Goal: Answer question/provide support: Share knowledge or assist other users

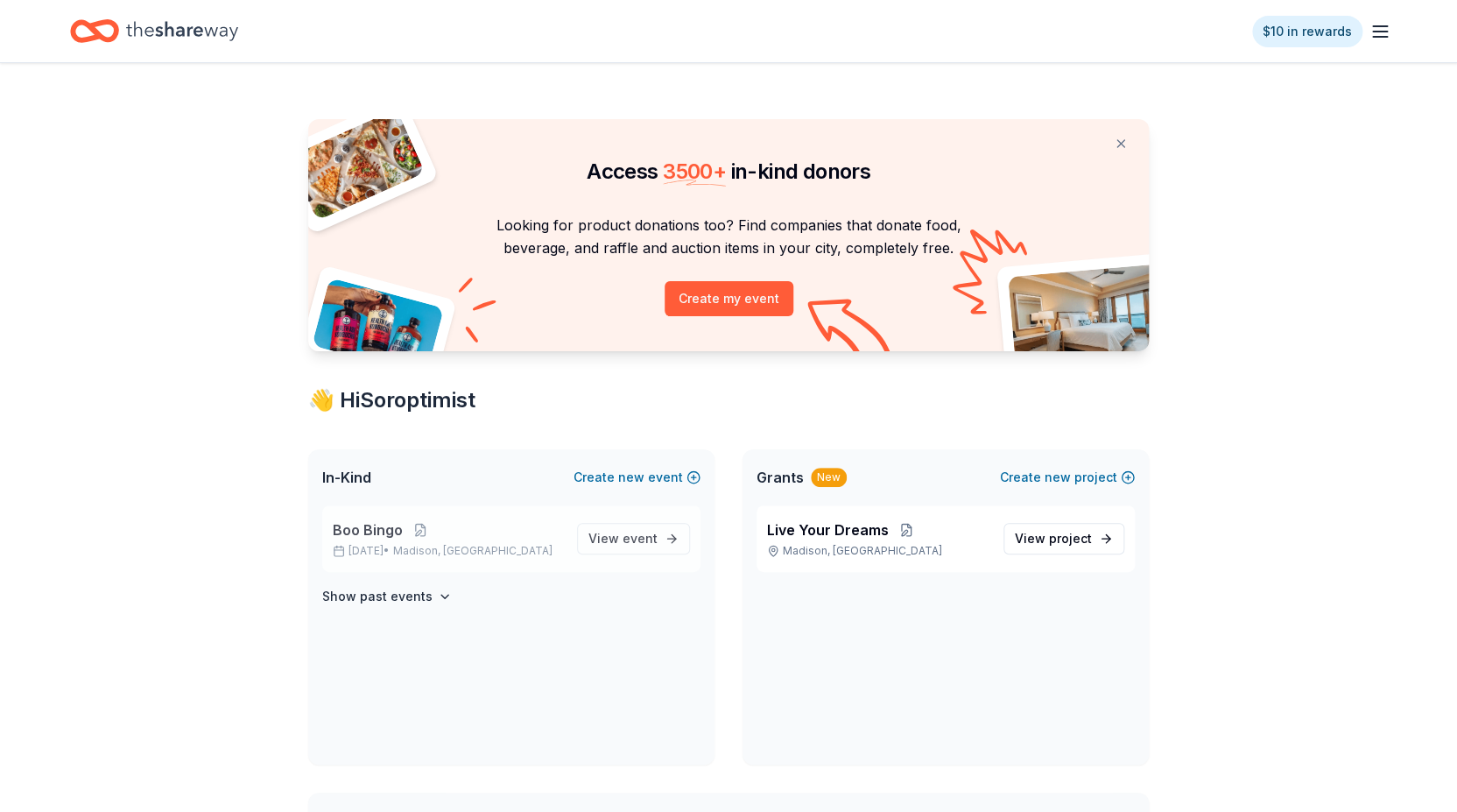
click at [381, 528] on span "Boo Bingo" at bounding box center [368, 530] width 70 height 21
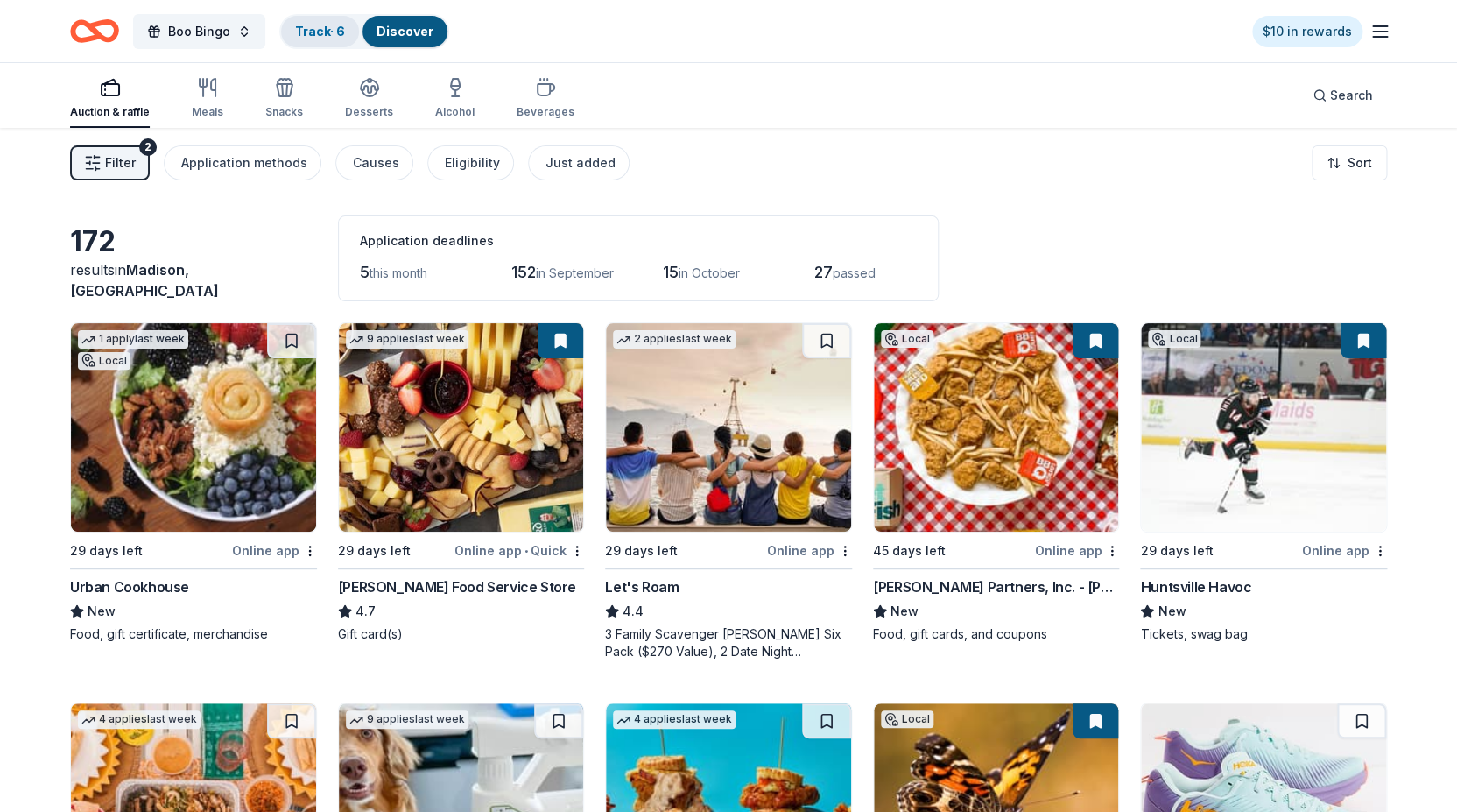
click at [304, 27] on link "Track · 6" at bounding box center [320, 31] width 49 height 15
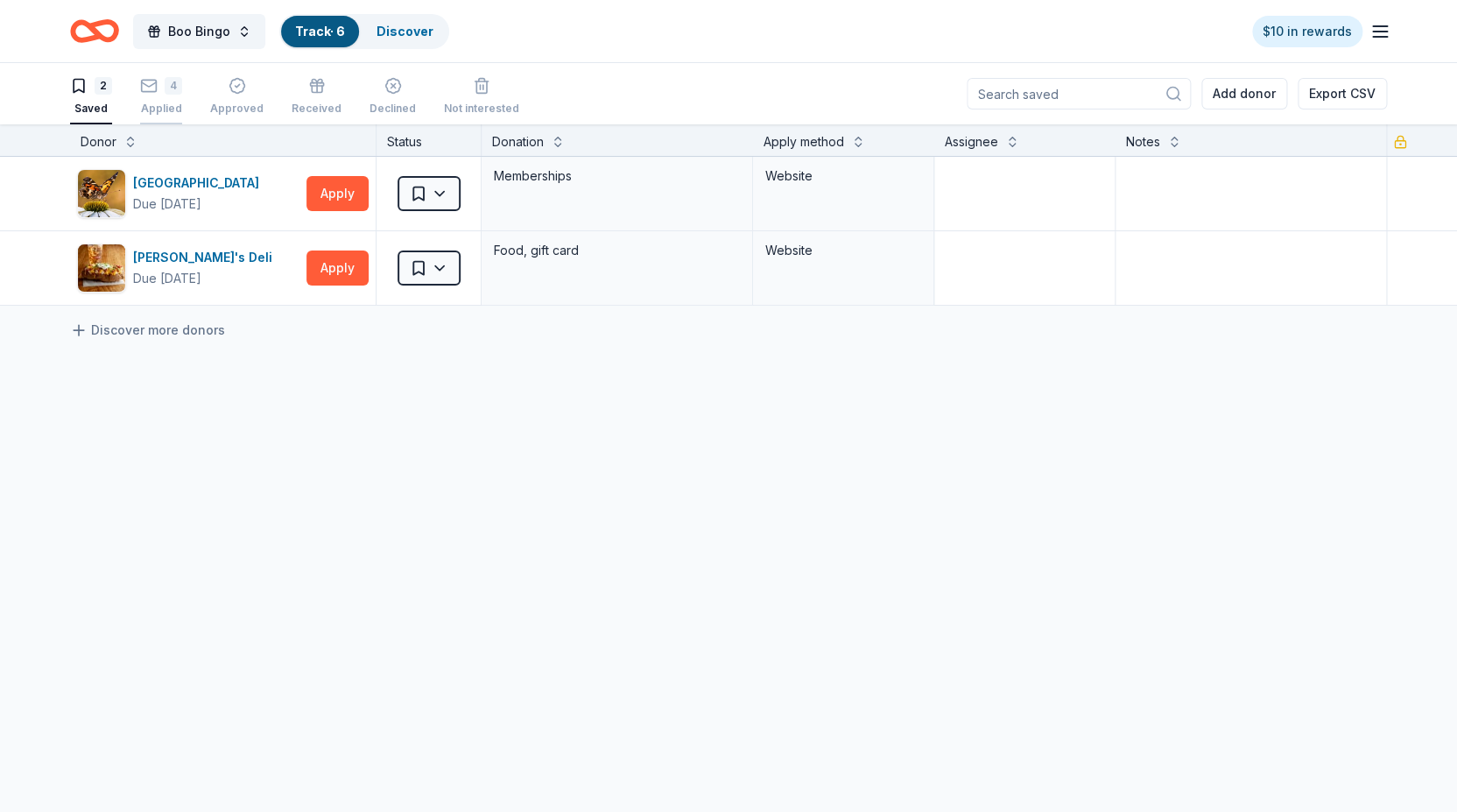
click at [156, 84] on rect "button" at bounding box center [149, 85] width 15 height 11
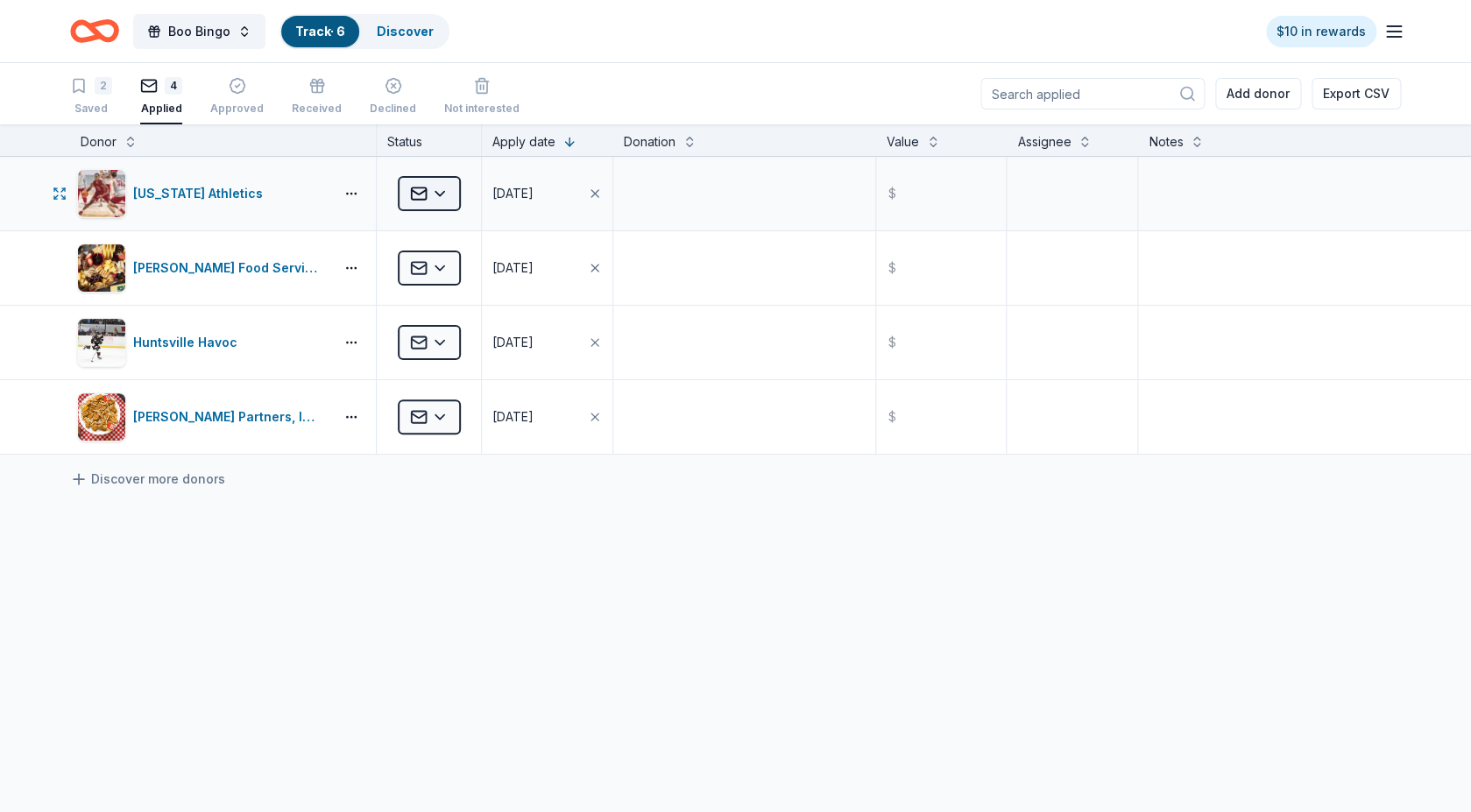
click at [439, 193] on html "Boo Bingo Track · 6 Discover $10 in rewards 2 Saved 4 Applied Approved Received…" at bounding box center [736, 406] width 1471 height 812
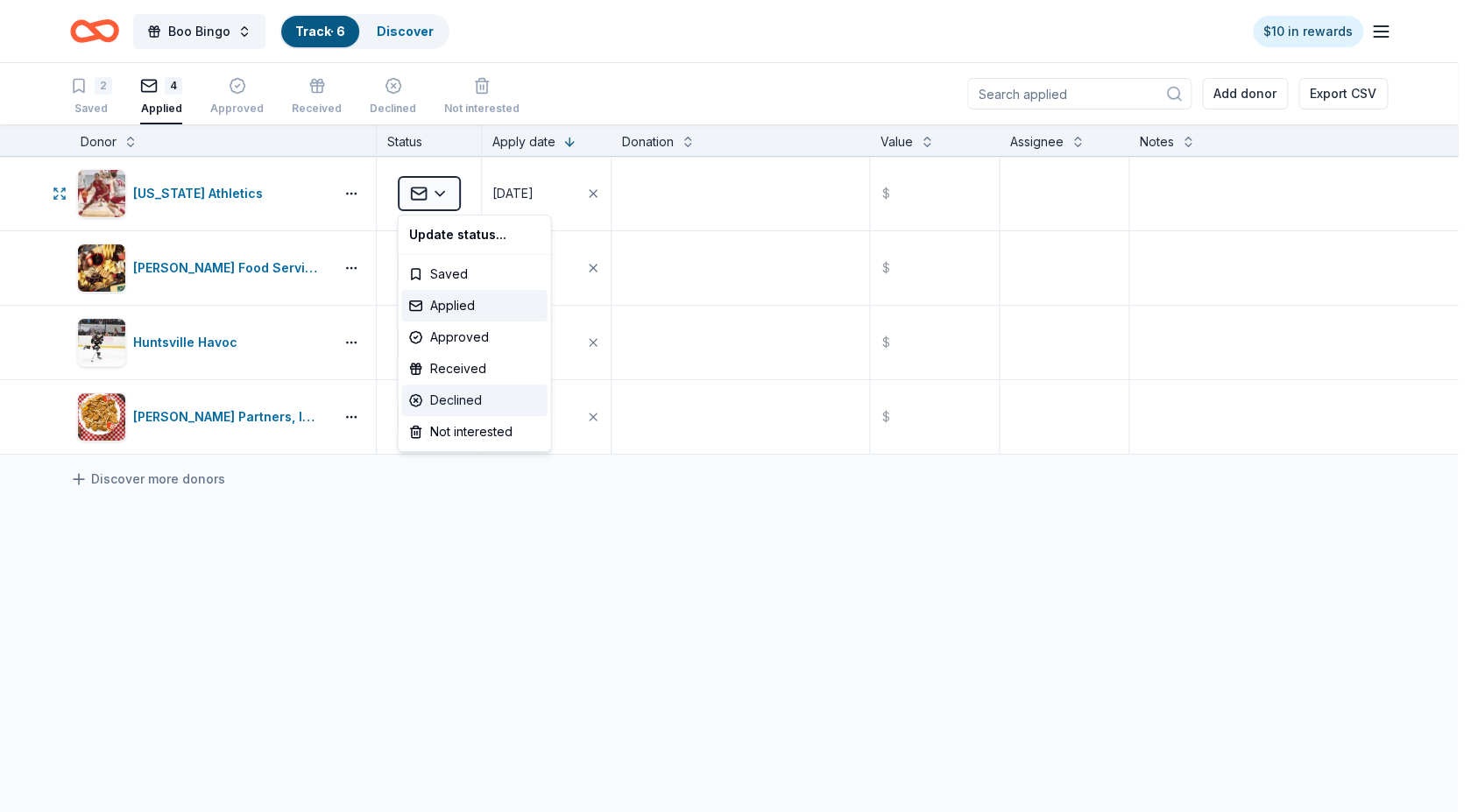
click at [461, 401] on div "Declined" at bounding box center [475, 400] width 146 height 32
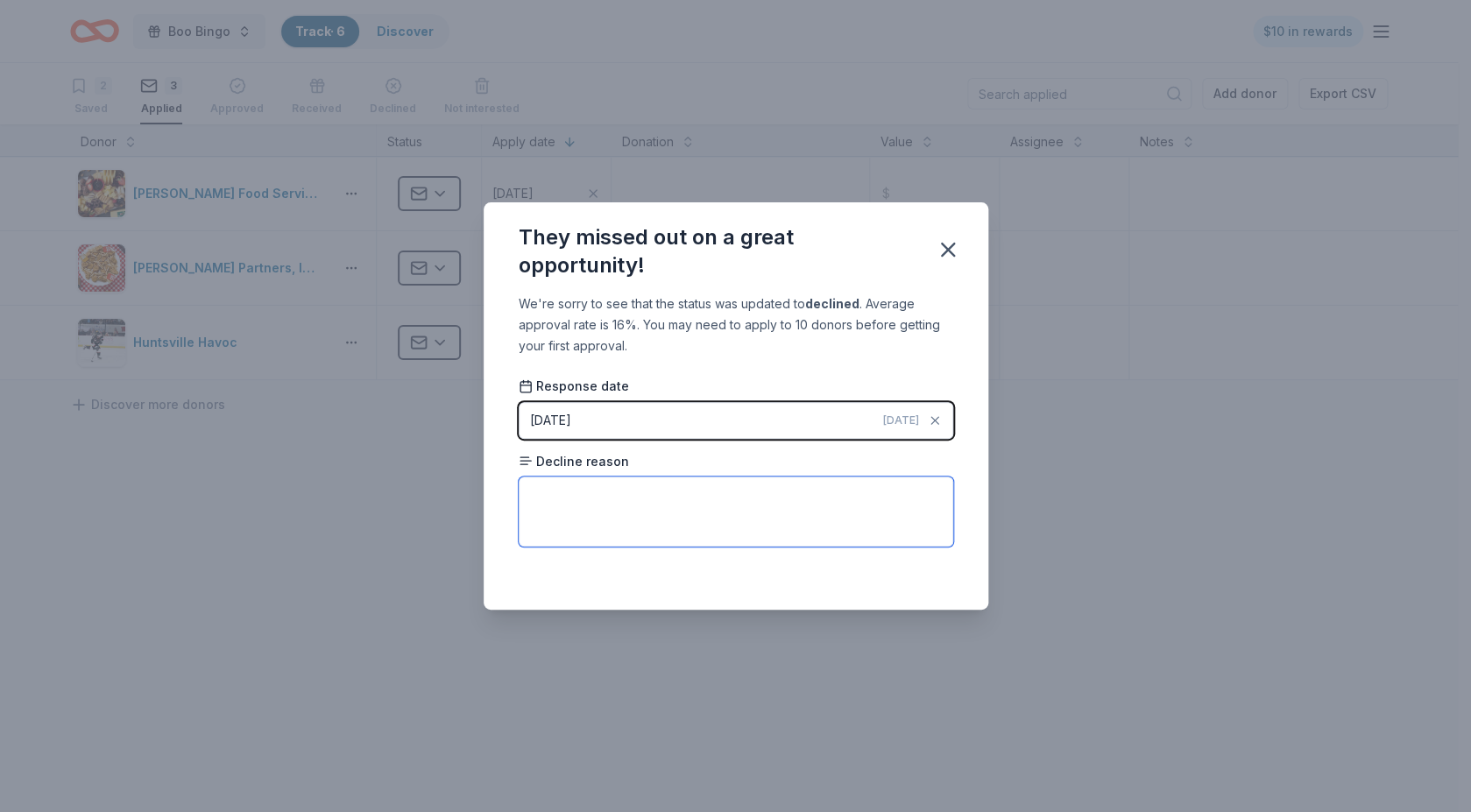
click at [565, 493] on textarea at bounding box center [736, 511] width 435 height 70
click at [605, 513] on textarea "They've already given away their allotment of footballs and basketballs for the…" at bounding box center [736, 511] width 435 height 70
type textarea "They've already given away their allotment of footballs and basketballs for the…"
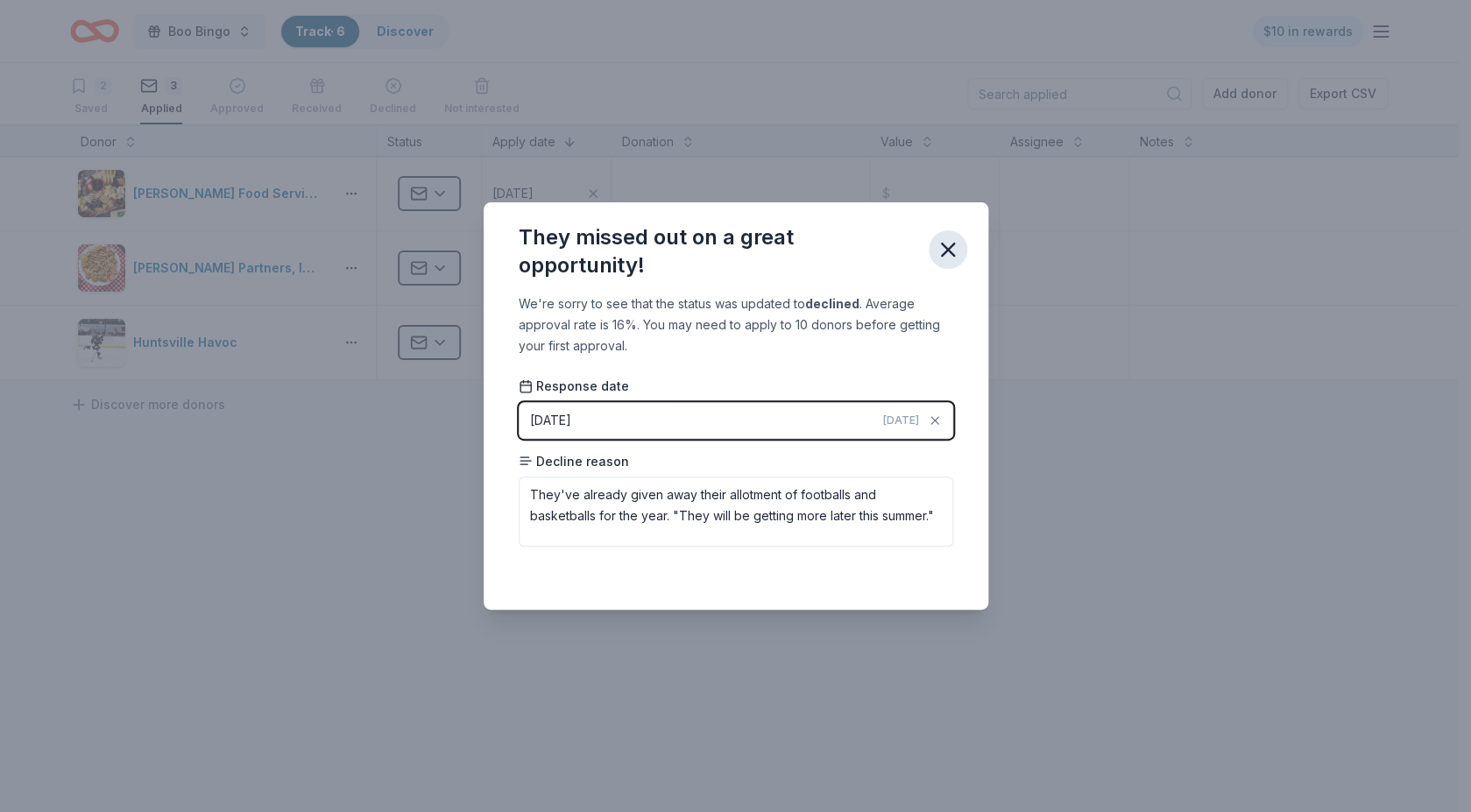
click at [944, 252] on icon "button" at bounding box center [949, 250] width 25 height 25
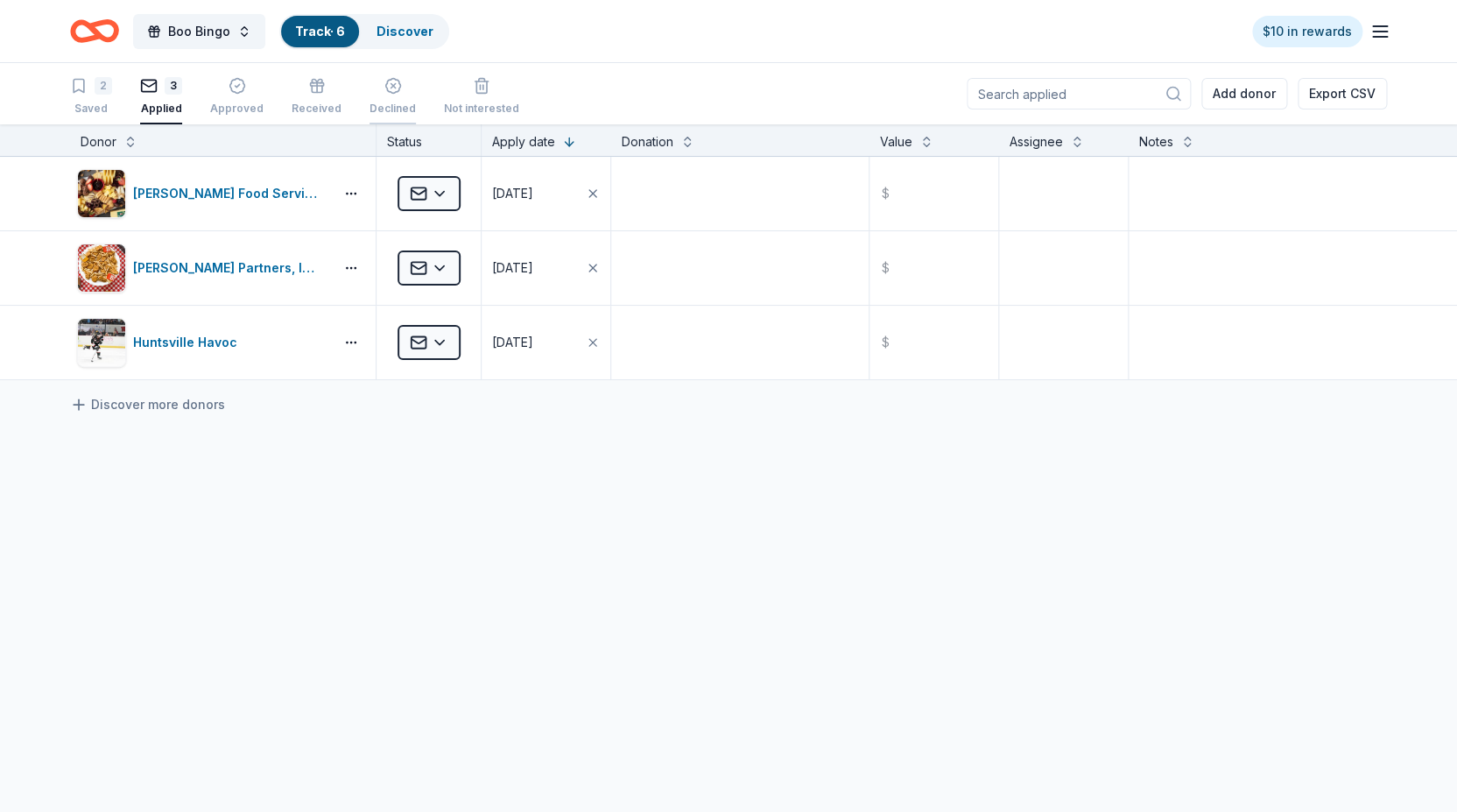
click at [391, 85] on icon "button" at bounding box center [393, 76] width 18 height 18
